Goal: Task Accomplishment & Management: Manage account settings

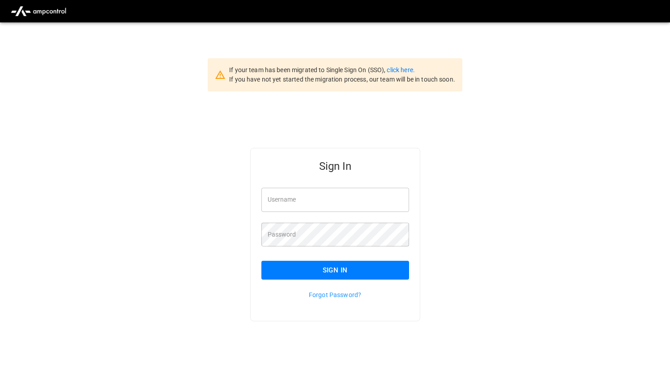
type input "**********"
click at [338, 195] on input "**********" at bounding box center [335, 200] width 148 height 24
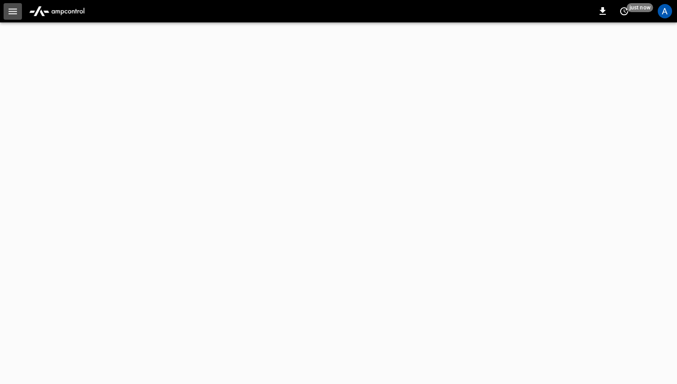
click at [10, 10] on icon "button" at bounding box center [12, 11] width 11 height 11
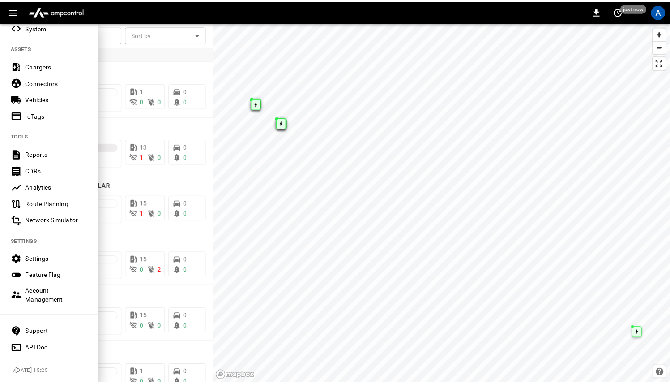
scroll to position [191, 0]
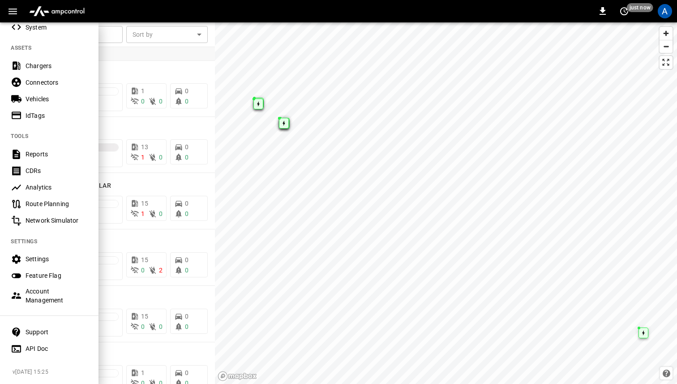
click at [43, 254] on div "Settings" at bounding box center [57, 258] width 62 height 9
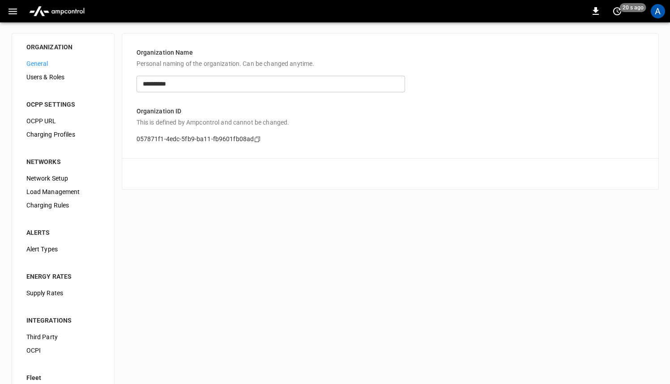
scroll to position [35, 0]
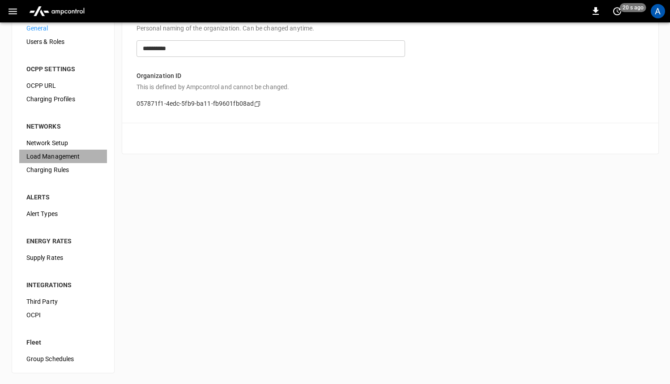
click at [44, 153] on span "Load Management" at bounding box center [62, 156] width 73 height 9
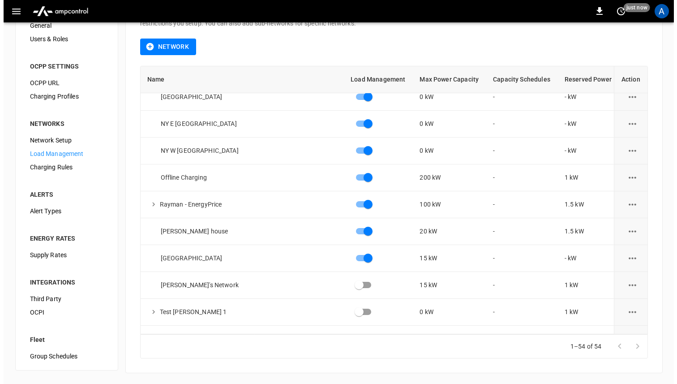
scroll to position [924, 0]
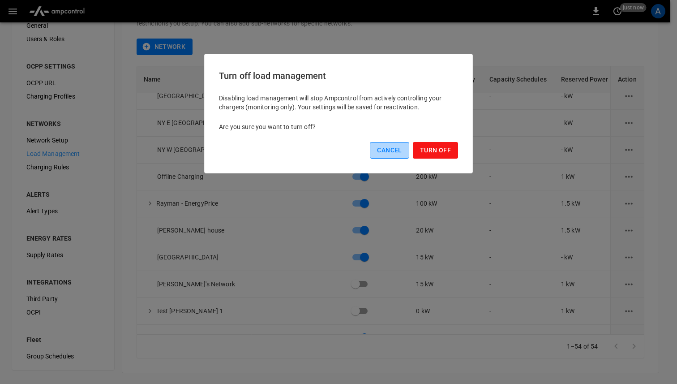
click at [389, 152] on button "Cancel" at bounding box center [389, 150] width 39 height 17
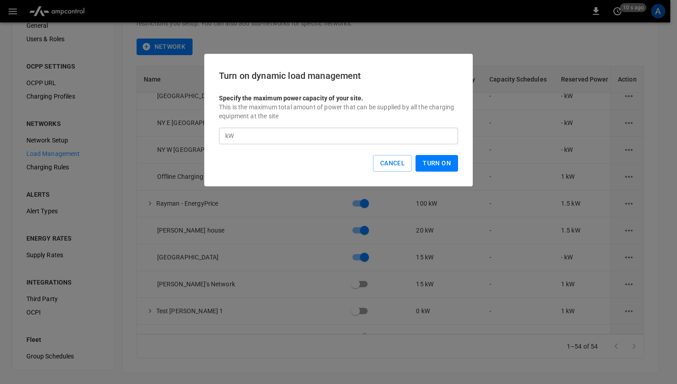
click at [436, 163] on button "Turn On" at bounding box center [436, 163] width 43 height 17
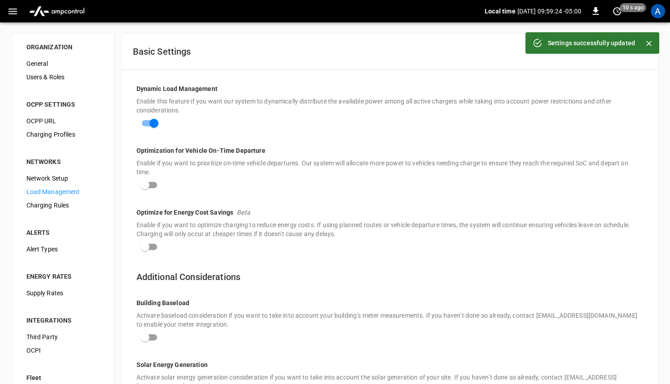
scroll to position [209, 0]
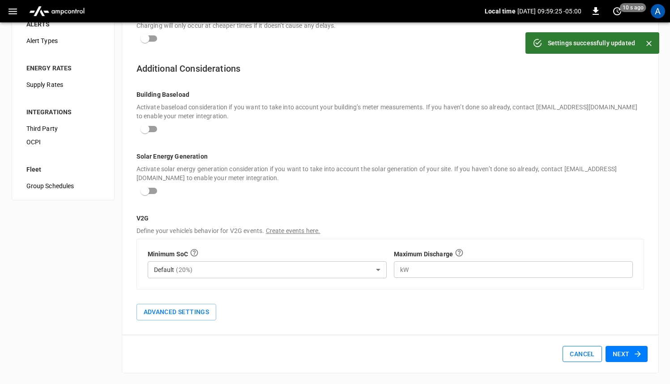
click at [571, 354] on button "Cancel" at bounding box center [582, 354] width 39 height 17
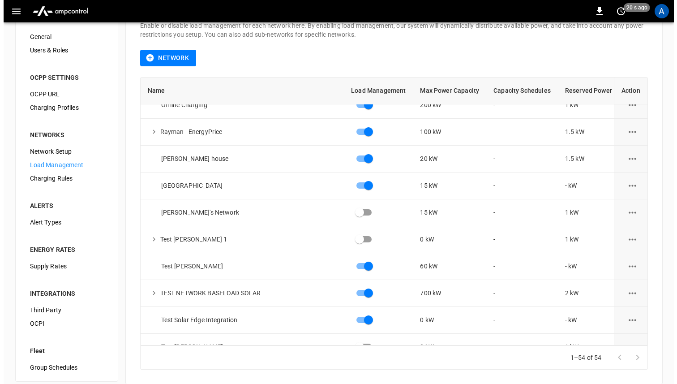
scroll to position [1003, 0]
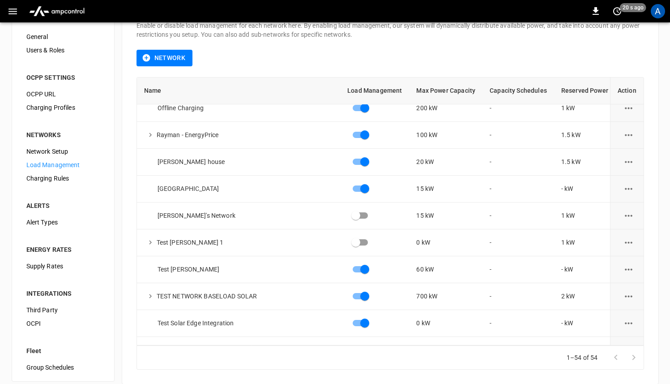
click at [349, 71] on div "Network" at bounding box center [391, 63] width 508 height 27
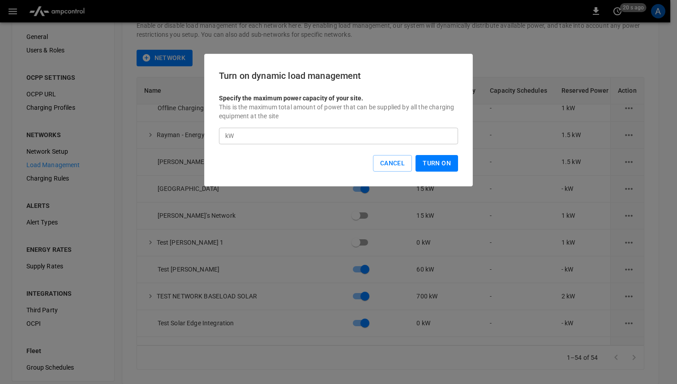
click at [432, 168] on button "Turn On" at bounding box center [436, 163] width 43 height 17
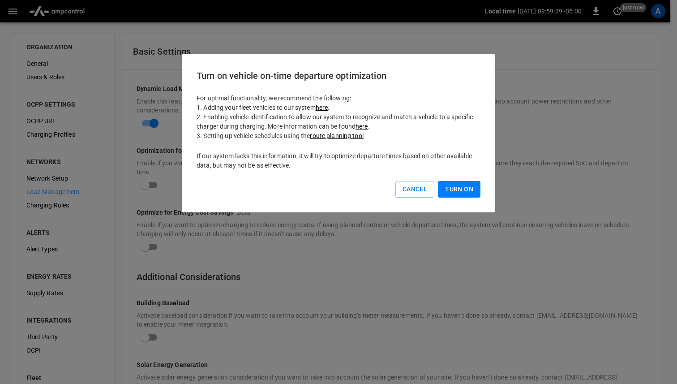
click at [456, 188] on button "Turn On" at bounding box center [459, 189] width 43 height 17
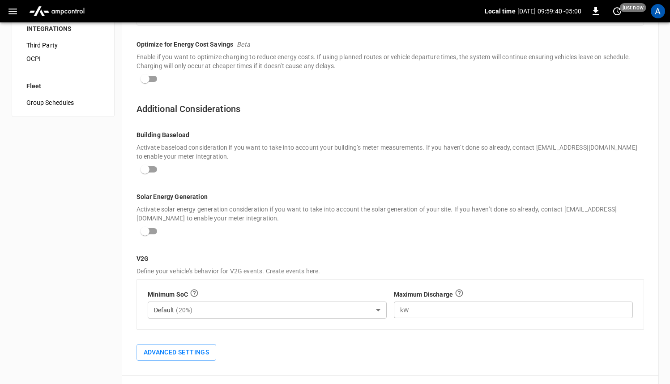
scroll to position [332, 0]
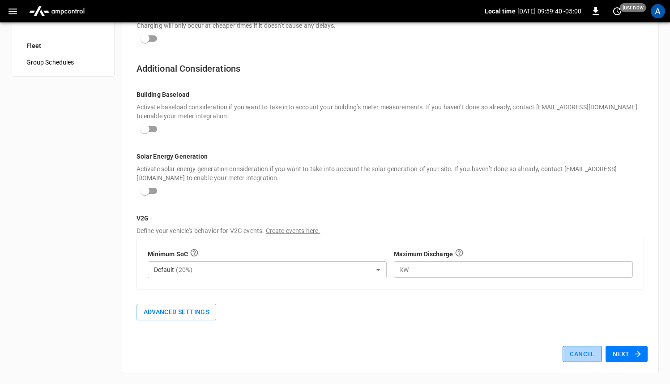
click at [580, 360] on button "Cancel" at bounding box center [582, 354] width 39 height 17
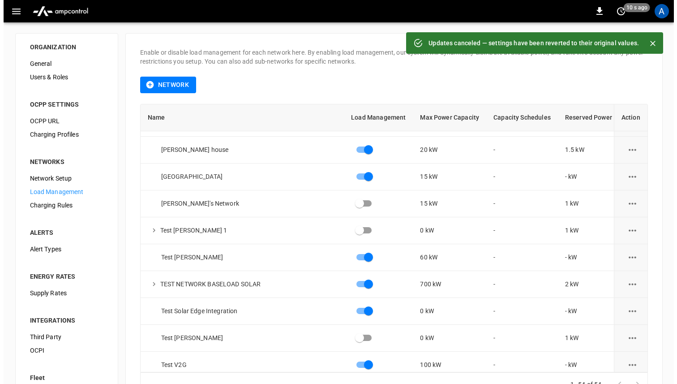
scroll to position [1026, 0]
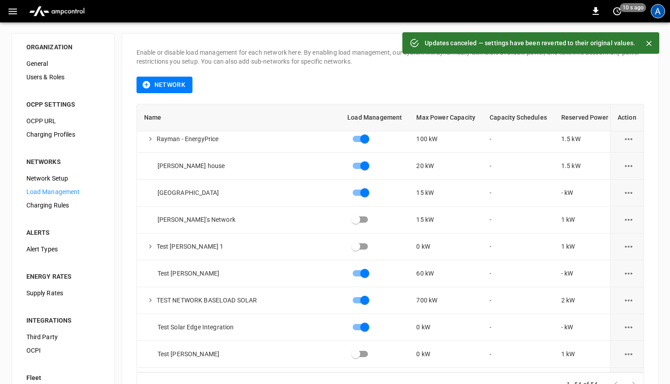
click at [656, 11] on div "A" at bounding box center [658, 11] width 14 height 14
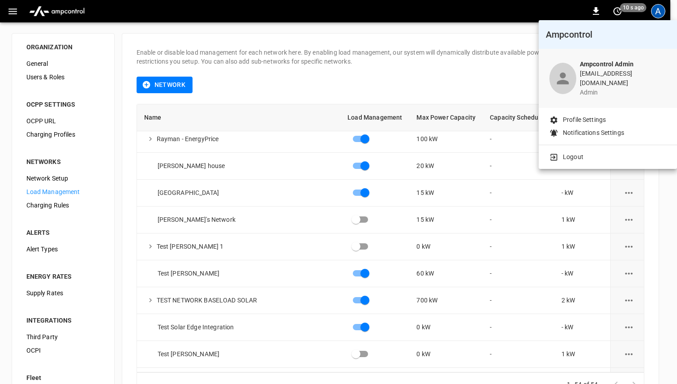
click at [580, 152] on p "Logout" at bounding box center [573, 156] width 21 height 9
